Goal: Task Accomplishment & Management: Complete application form

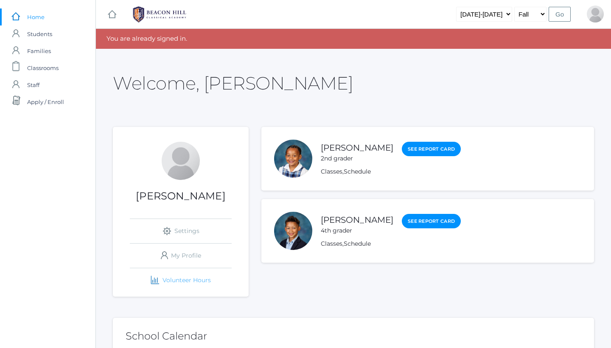
click at [185, 281] on link "icons/finance/bar-chart Created with Sketch. Volunteer Hours" at bounding box center [181, 280] width 102 height 24
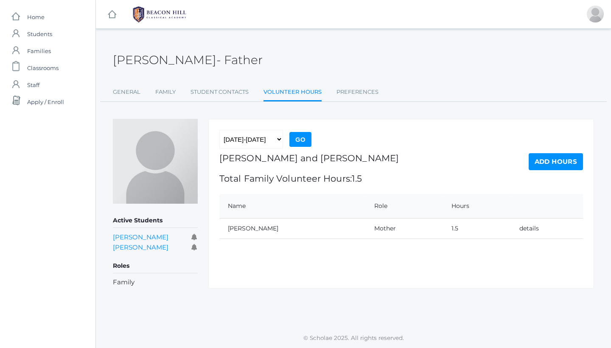
click at [557, 161] on link "Add Hours" at bounding box center [556, 161] width 54 height 17
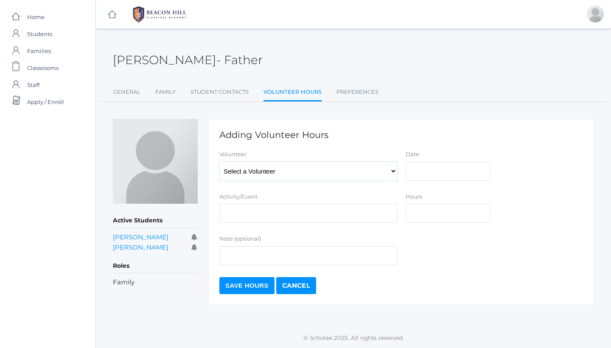
select select "2235"
click at [416, 172] on input "Date" at bounding box center [448, 171] width 84 height 19
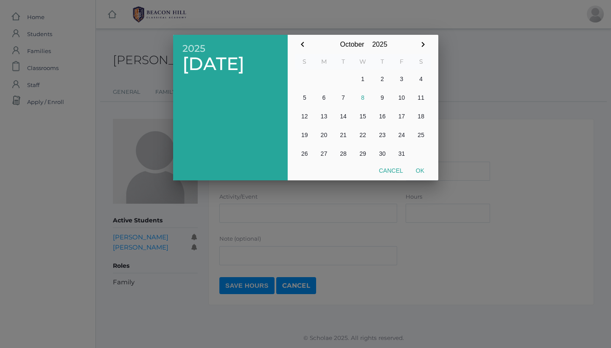
click at [369, 96] on button "8" at bounding box center [363, 97] width 20 height 19
click at [421, 170] on button "Ok" at bounding box center [420, 170] width 21 height 15
type input "[DATE]"
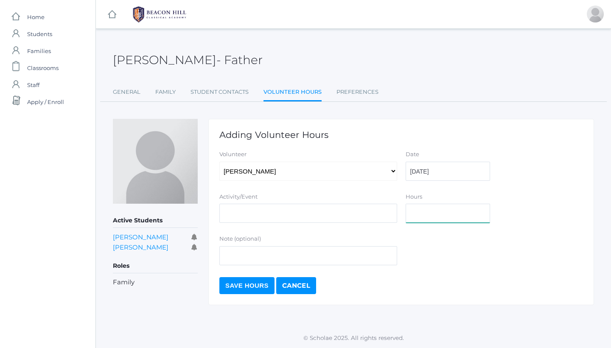
click at [430, 213] on input "Hours" at bounding box center [448, 213] width 84 height 19
type input "2"
click at [315, 219] on input "Activity/Event" at bounding box center [308, 213] width 178 height 19
type input "Art help"
click at [253, 286] on input "Save Hours" at bounding box center [246, 285] width 55 height 17
